Goal: Transaction & Acquisition: Purchase product/service

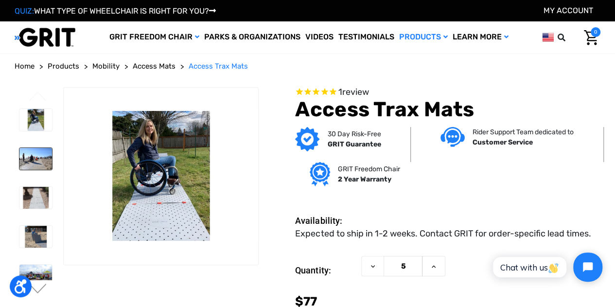
click at [28, 152] on img at bounding box center [35, 159] width 33 height 22
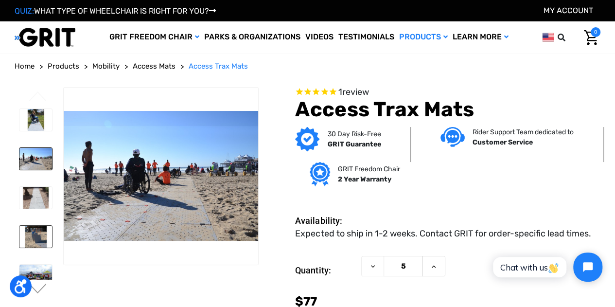
click at [34, 227] on img at bounding box center [35, 236] width 33 height 22
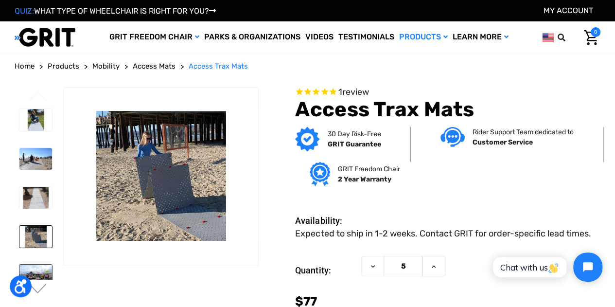
click at [33, 264] on img at bounding box center [35, 275] width 33 height 22
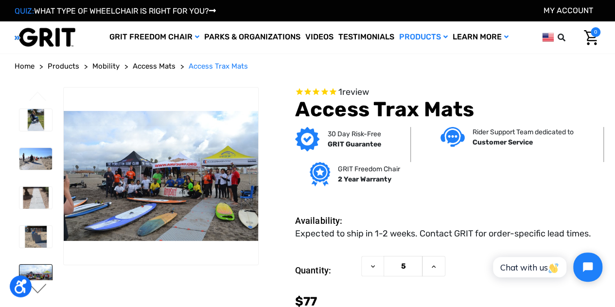
click at [42, 287] on button "Next" at bounding box center [38, 289] width 20 height 12
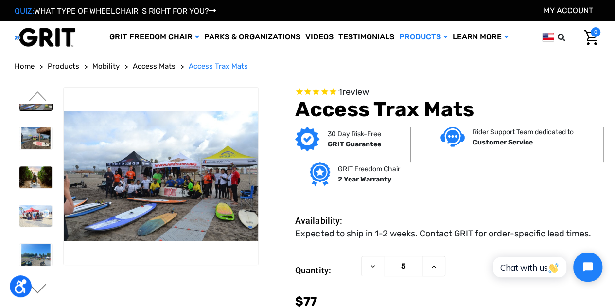
click at [39, 289] on button "Next" at bounding box center [38, 289] width 20 height 12
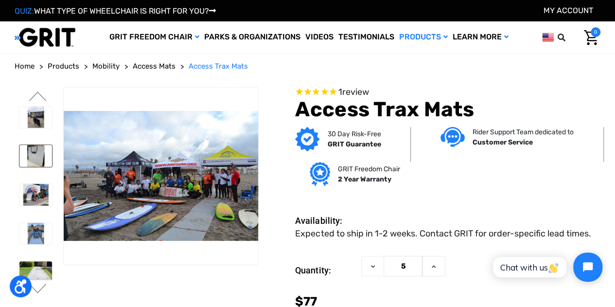
click at [37, 145] on img at bounding box center [35, 156] width 33 height 22
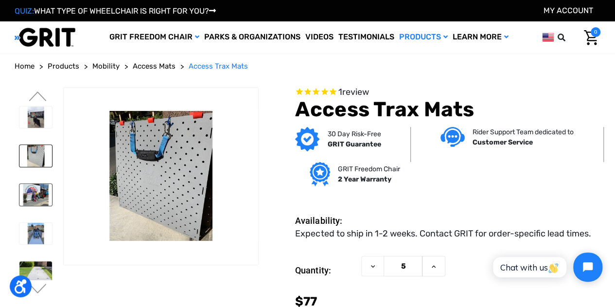
click at [33, 184] on img at bounding box center [35, 195] width 33 height 22
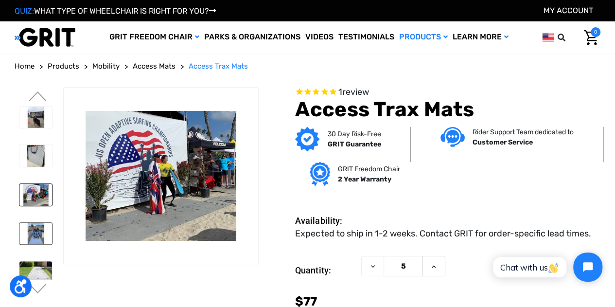
click at [34, 222] on img at bounding box center [35, 233] width 33 height 22
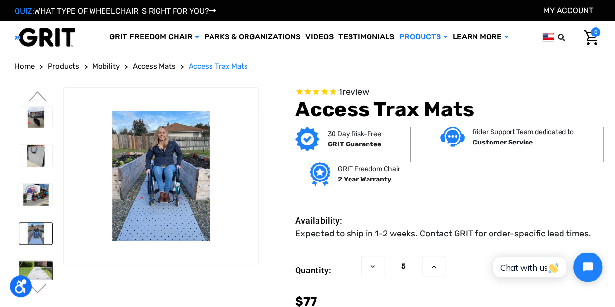
click at [26, 261] on img at bounding box center [35, 272] width 33 height 22
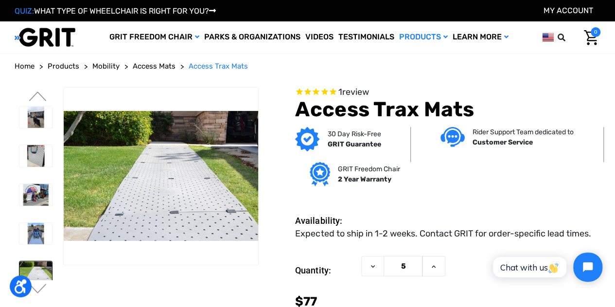
click at [26, 300] on img at bounding box center [35, 311] width 33 height 22
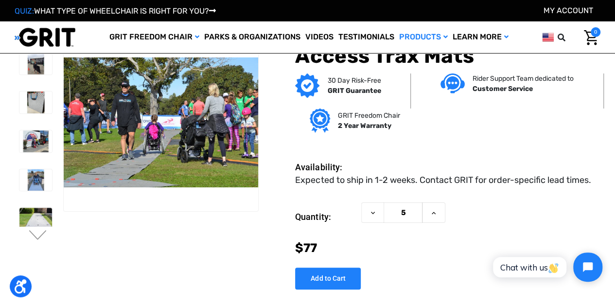
scroll to position [52, 0]
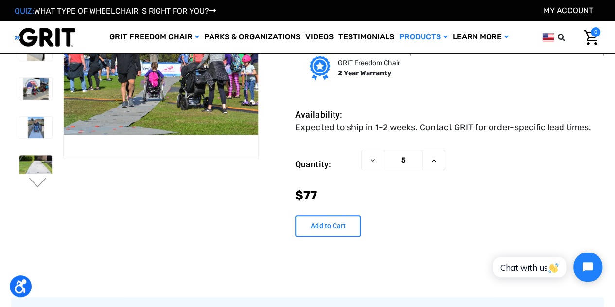
click at [331, 233] on input "Add to Cart" at bounding box center [328, 226] width 66 height 22
type input "Add to Cart"
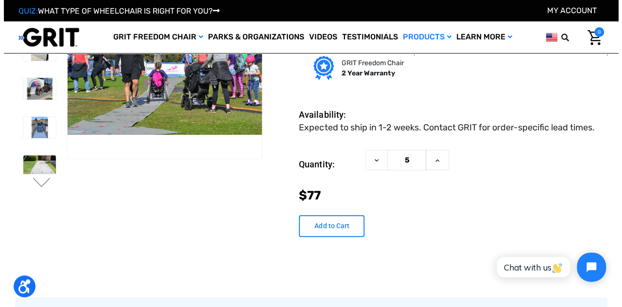
scroll to position [51, 0]
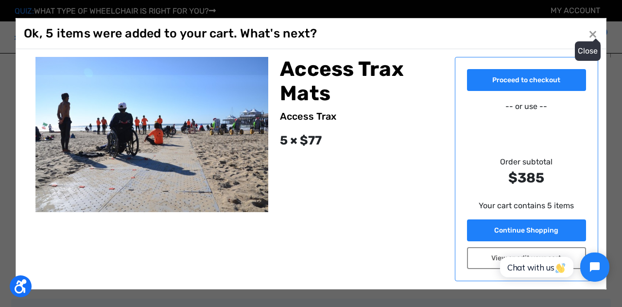
click at [593, 34] on span "×" at bounding box center [592, 33] width 9 height 18
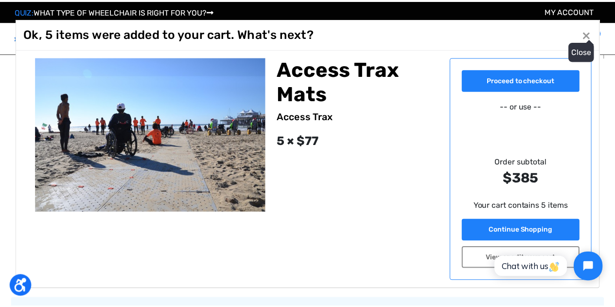
scroll to position [52, 0]
